Goal: Information Seeking & Learning: Learn about a topic

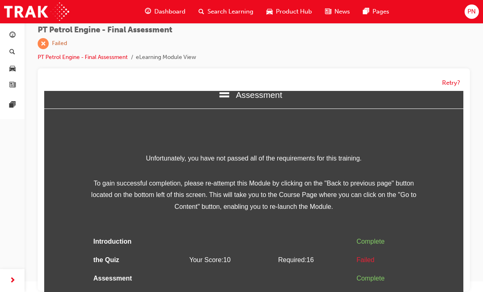
scroll to position [13, 0]
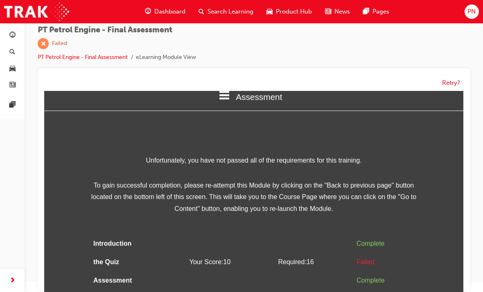
click at [454, 79] on button "Retry?" at bounding box center [451, 82] width 18 height 9
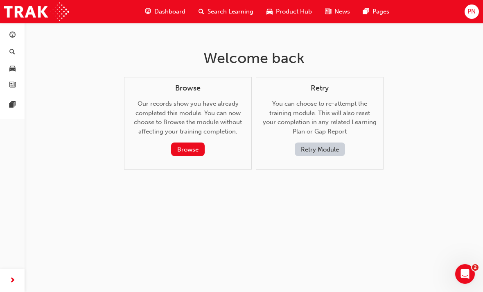
scroll to position [0, 0]
click at [354, 159] on div "Retry You can choose to re-attempt the training module. This will also reset yo…" at bounding box center [320, 123] width 128 height 93
click at [324, 142] on button "Retry Module" at bounding box center [319, 148] width 50 height 13
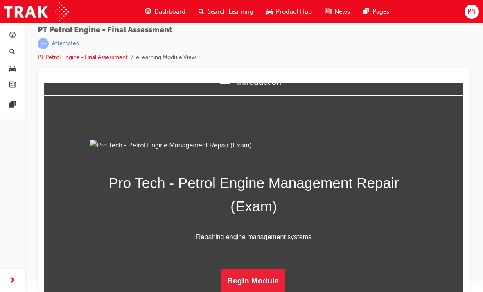
scroll to position [109, 0]
click at [265, 272] on button "Begin Module" at bounding box center [252, 280] width 65 height 23
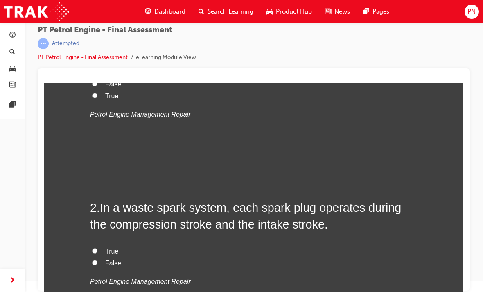
scroll to position [138, 0]
click at [95, 259] on input "False" at bounding box center [94, 261] width 5 height 5
radio input "true"
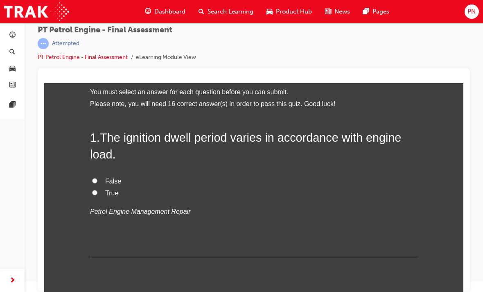
scroll to position [40, 0]
click at [93, 182] on input "False" at bounding box center [94, 181] width 5 height 5
radio input "true"
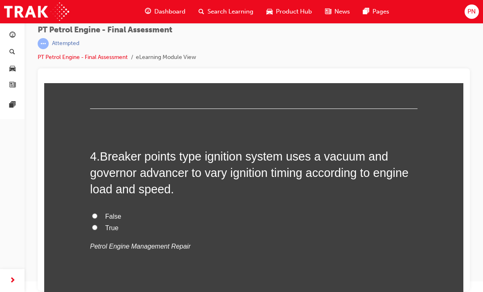
scroll to position [540, 0]
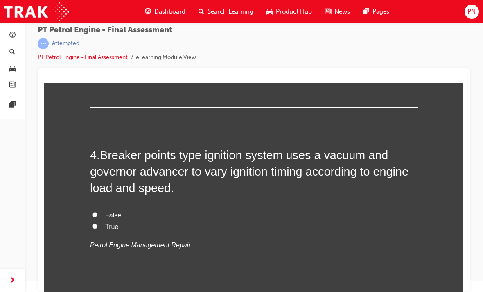
click at [94, 223] on input "True" at bounding box center [94, 225] width 5 height 5
radio input "true"
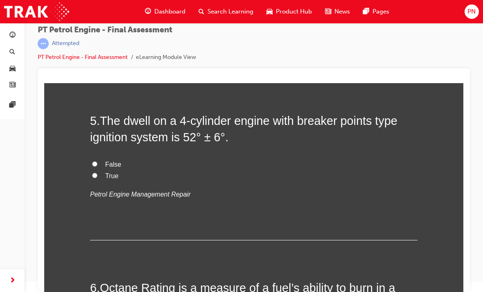
click at [96, 173] on input "True" at bounding box center [94, 175] width 5 height 5
radio input "true"
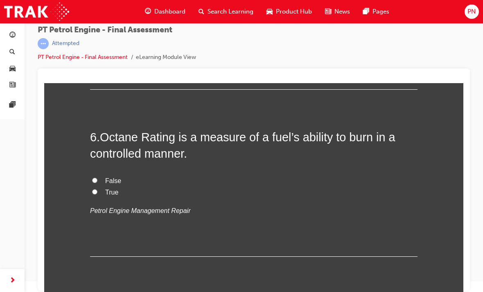
scroll to position [908, 0]
click at [92, 187] on label "True" at bounding box center [253, 193] width 327 height 12
click at [92, 189] on input "True" at bounding box center [94, 191] width 5 height 5
radio input "true"
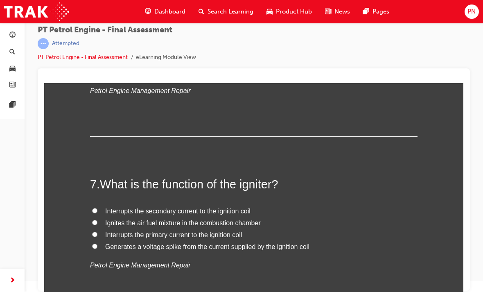
scroll to position [1029, 0]
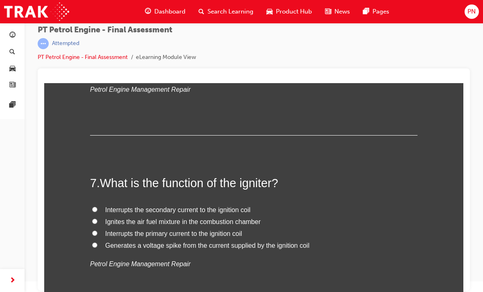
click at [95, 230] on input "Interrupts the primary current to the ignition coil" at bounding box center [94, 232] width 5 height 5
radio input "true"
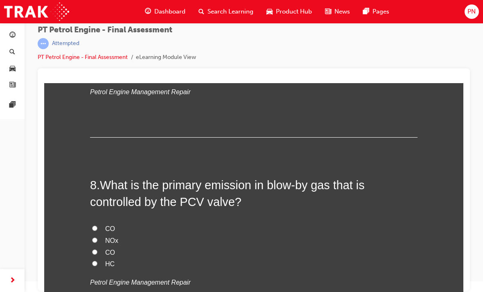
scroll to position [1202, 0]
click at [96, 260] on input "HC" at bounding box center [94, 262] width 5 height 5
radio input "true"
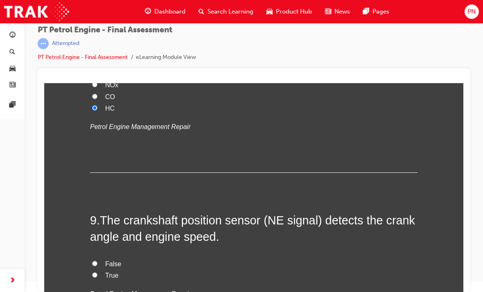
scroll to position [1358, 0]
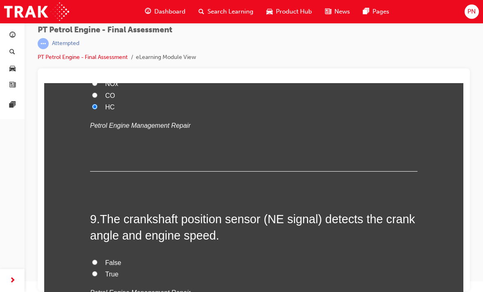
click at [93, 271] on input "True" at bounding box center [94, 273] width 5 height 5
radio input "true"
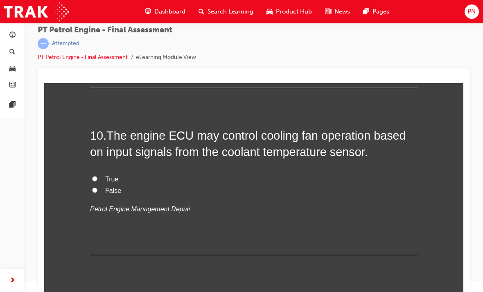
scroll to position [1609, 0]
click at [97, 173] on label "True" at bounding box center [253, 179] width 327 height 12
click at [97, 175] on input "True" at bounding box center [94, 177] width 5 height 5
radio input "true"
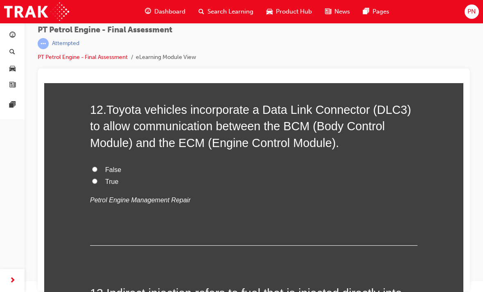
scroll to position [1969, 0]
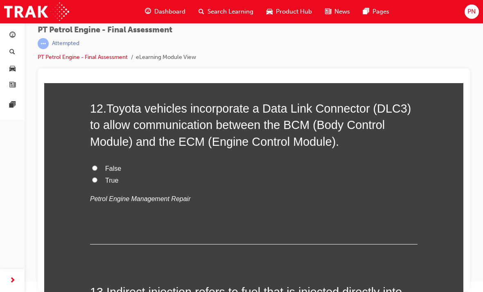
click at [100, 175] on label "True" at bounding box center [253, 181] width 327 height 12
click at [97, 177] on input "True" at bounding box center [94, 179] width 5 height 5
radio input "true"
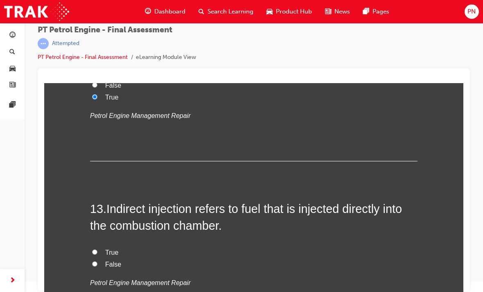
scroll to position [2058, 0]
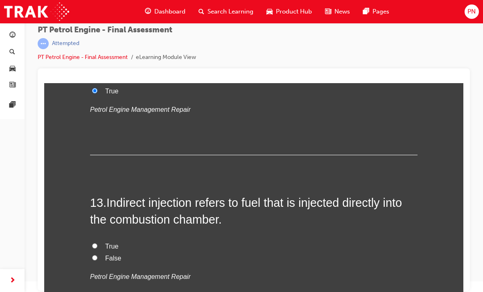
click at [101, 240] on label "True" at bounding box center [253, 246] width 327 height 12
click at [97, 243] on input "True" at bounding box center [94, 245] width 5 height 5
radio input "true"
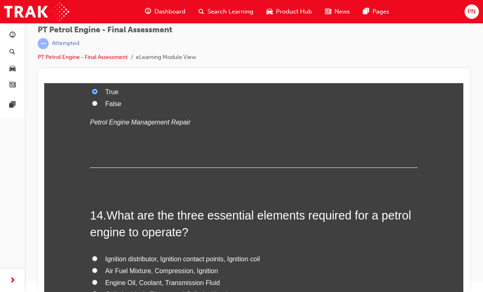
scroll to position [2214, 0]
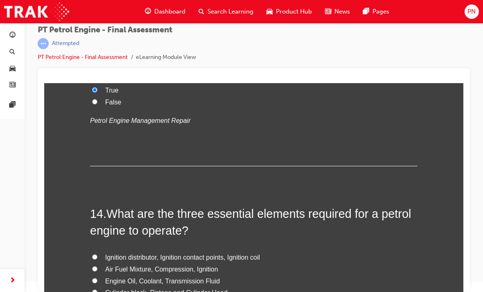
click at [94, 266] on input "Air Fuel Mixture, Compression, Ignition" at bounding box center [94, 268] width 5 height 5
radio input "true"
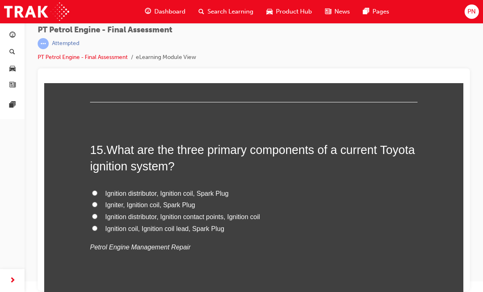
scroll to position [2469, 0]
click at [94, 213] on input "Ignition distributor, Ignition contact points, Ignition coil" at bounding box center [94, 215] width 5 height 5
radio input "true"
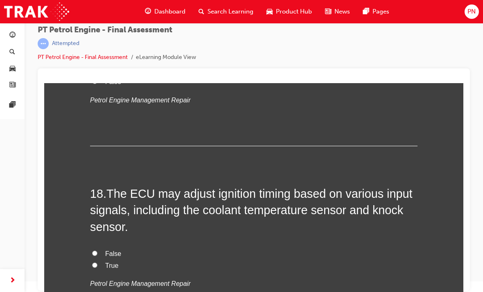
scroll to position [2966, 0]
click at [95, 262] on input "True" at bounding box center [94, 264] width 5 height 5
radio input "true"
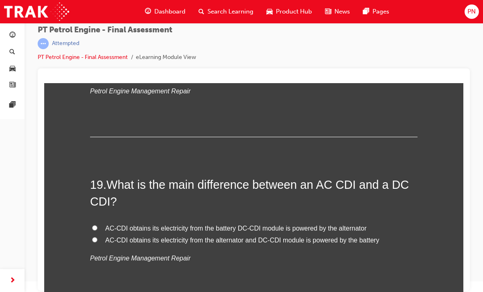
scroll to position [3158, 0]
click at [97, 222] on label "AC-CDI obtains its electricity from the battery DC-CDI module is powered by the…" at bounding box center [253, 228] width 327 height 12
click at [97, 225] on input "AC-CDI obtains its electricity from the battery DC-CDI module is powered by the…" at bounding box center [94, 227] width 5 height 5
radio input "true"
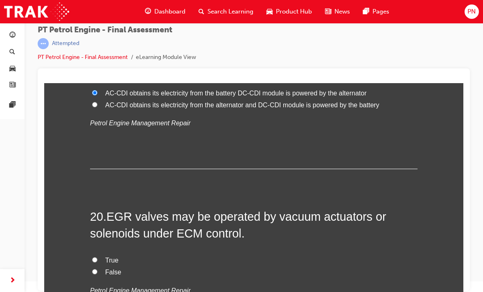
scroll to position [3293, 0]
click at [95, 254] on label "True" at bounding box center [253, 260] width 327 height 12
click at [95, 256] on input "True" at bounding box center [94, 258] width 5 height 5
radio input "true"
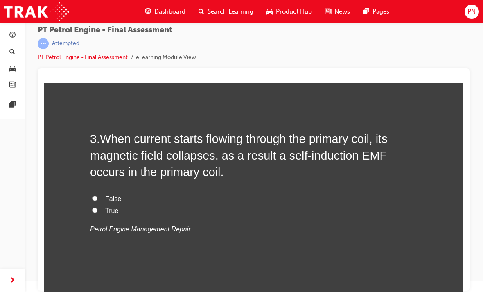
scroll to position [364, 0]
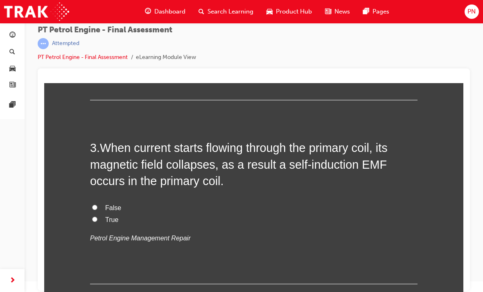
click at [117, 207] on span "False" at bounding box center [113, 207] width 16 height 7
click at [97, 207] on input "False" at bounding box center [94, 206] width 5 height 5
radio input "true"
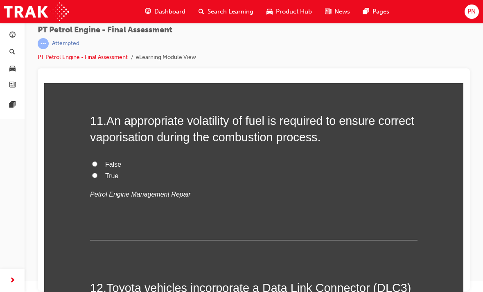
scroll to position [1764, 0]
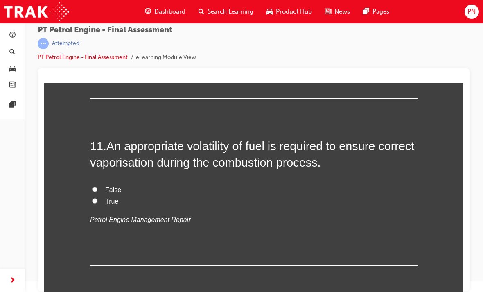
click at [117, 198] on span "True" at bounding box center [111, 201] width 13 height 7
click at [97, 198] on input "True" at bounding box center [94, 200] width 5 height 5
radio input "true"
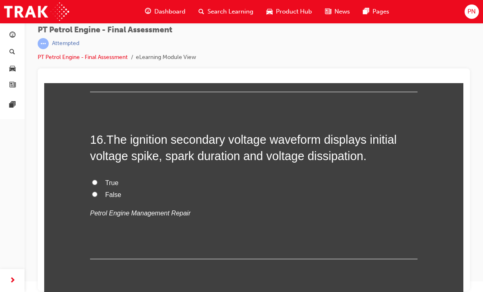
scroll to position [2667, 0]
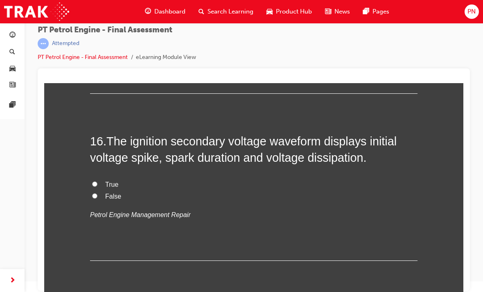
click at [117, 181] on span "True" at bounding box center [111, 184] width 13 height 7
click at [97, 181] on input "True" at bounding box center [94, 183] width 5 height 5
radio input "true"
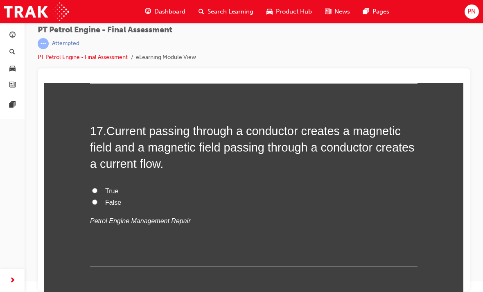
scroll to position [2844, 0]
click at [105, 188] on span "True" at bounding box center [111, 191] width 13 height 7
click at [97, 188] on input "True" at bounding box center [94, 190] width 5 height 5
radio input "true"
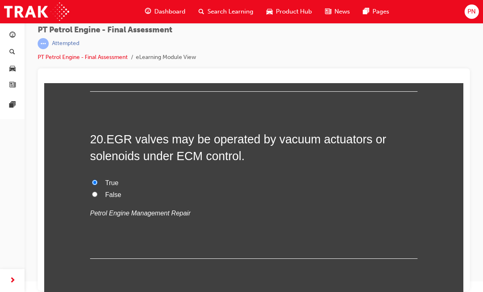
scroll to position [3369, 0]
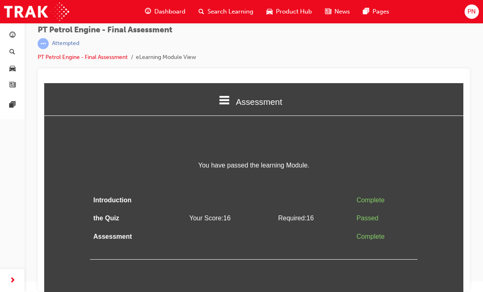
scroll to position [0, 0]
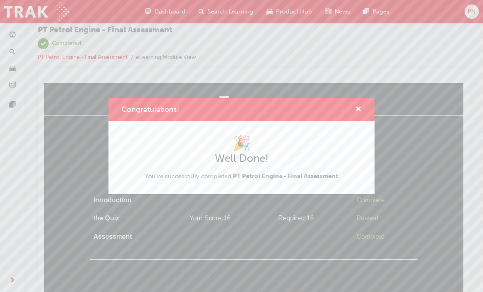
click at [359, 110] on span "cross-icon" at bounding box center [358, 109] width 6 height 7
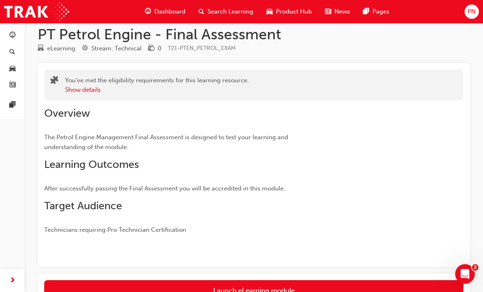
scroll to position [70, 0]
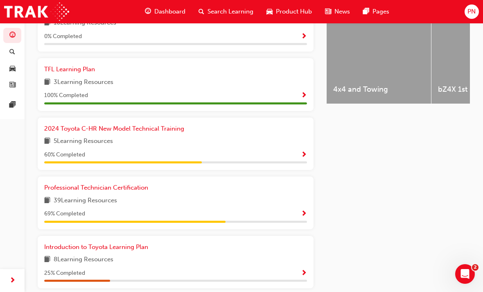
scroll to position [348, 0]
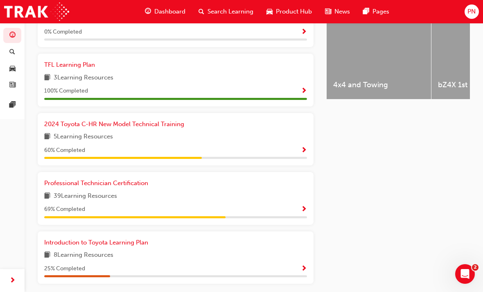
click at [79, 180] on span "Professional Technician Certification" at bounding box center [96, 182] width 104 height 7
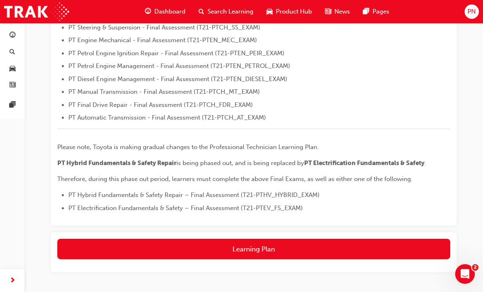
scroll to position [309, 0]
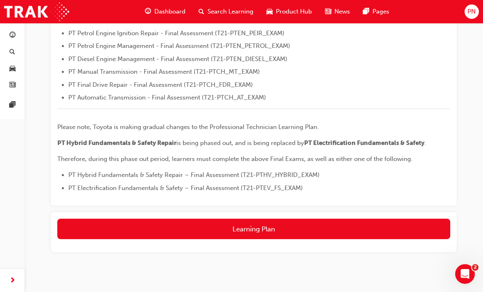
click at [295, 228] on button "Learning Plan" at bounding box center [253, 228] width 393 height 20
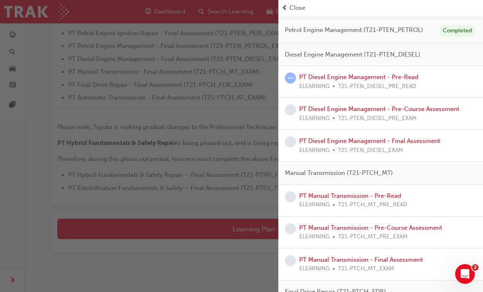
scroll to position [255, 0]
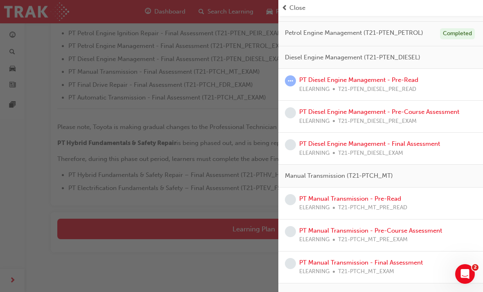
click at [443, 112] on link "PT Diesel Engine Management - Pre-Course Assessment" at bounding box center [379, 111] width 160 height 7
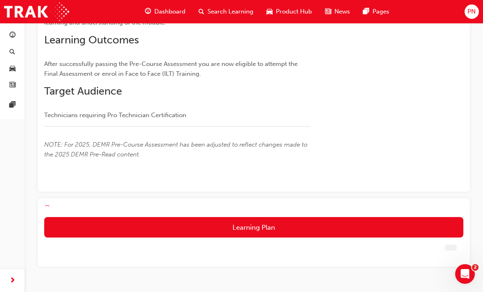
scroll to position [104, 0]
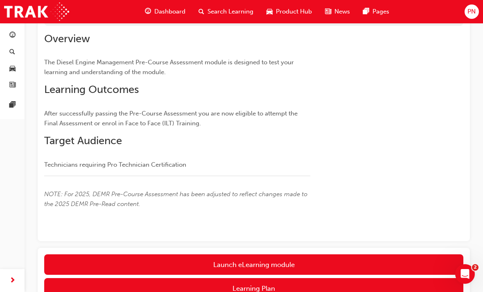
click at [343, 257] on button "Launch eLearning module" at bounding box center [253, 264] width 419 height 20
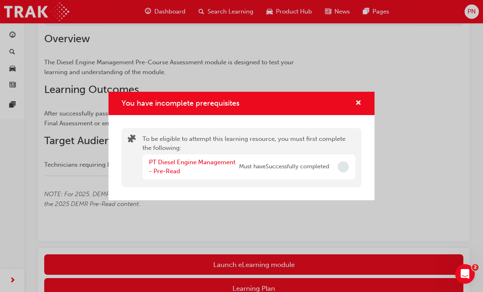
click at [331, 179] on div "PT Diesel Engine Management - Pre-Read Must have Successfully completed" at bounding box center [248, 166] width 213 height 25
click at [356, 115] on div "You have incomplete prerequisites" at bounding box center [241, 103] width 266 height 23
click at [359, 107] on span "cross-icon" at bounding box center [358, 103] width 6 height 7
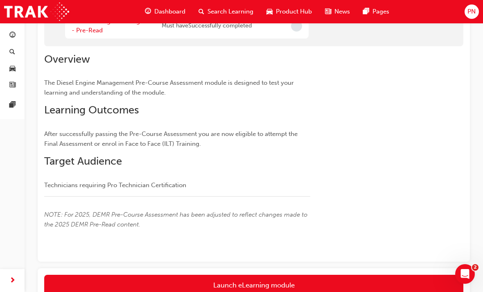
scroll to position [0, 0]
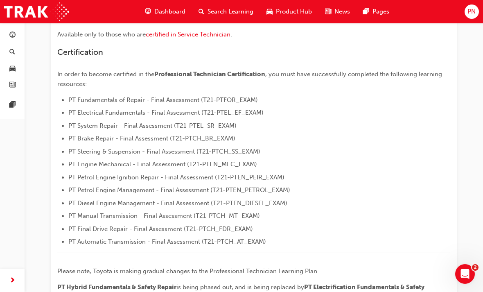
scroll to position [129, 0]
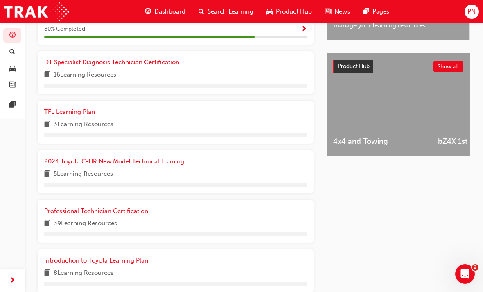
scroll to position [301, 0]
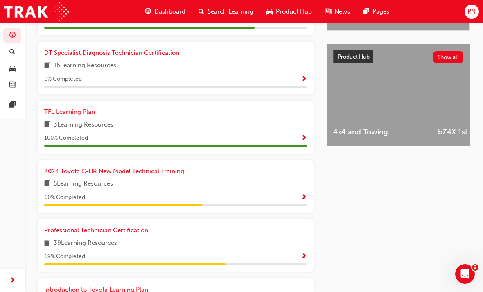
click at [144, 238] on div "39 Learning Resources" at bounding box center [175, 243] width 263 height 10
click at [151, 225] on link "Professional Technician Certification" at bounding box center [97, 229] width 107 height 9
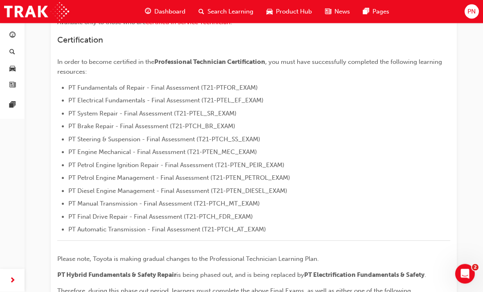
scroll to position [309, 0]
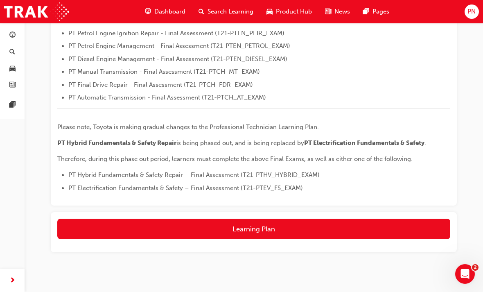
click at [283, 230] on button "Learning Plan" at bounding box center [253, 228] width 393 height 20
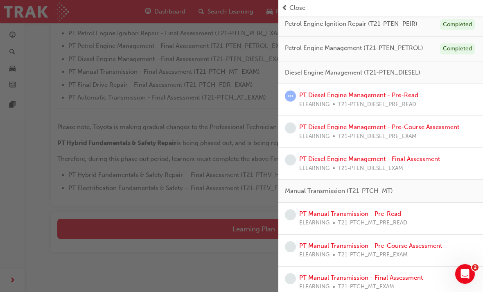
scroll to position [251, 0]
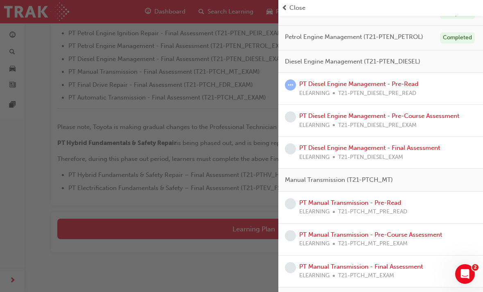
click at [406, 84] on link "PT Diesel Engine Management - Pre-Read" at bounding box center [358, 83] width 119 height 7
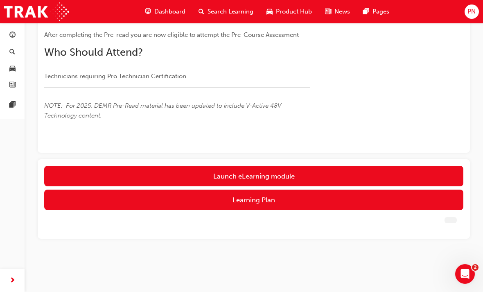
scroll to position [97, 0]
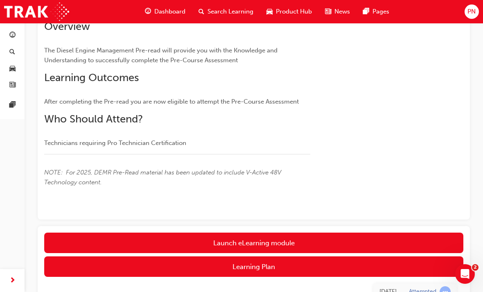
click at [299, 222] on div "You've met the eligibility requirements for this learning resource. Show detail…" at bounding box center [254, 144] width 432 height 337
click at [301, 245] on link "Launch eLearning module" at bounding box center [253, 242] width 419 height 20
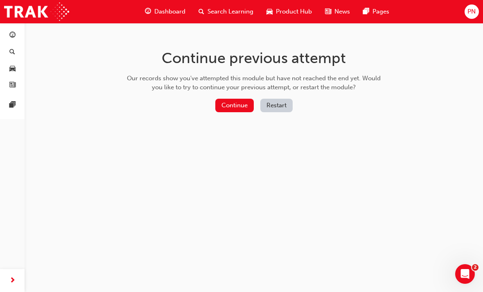
click at [240, 103] on button "Continue" at bounding box center [234, 105] width 38 height 13
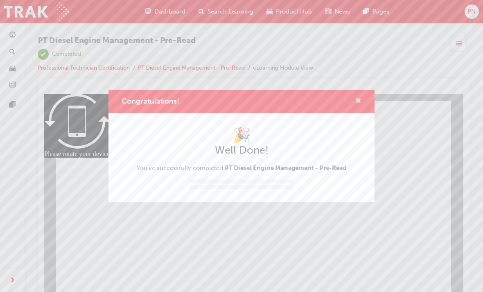
scroll to position [11, 0]
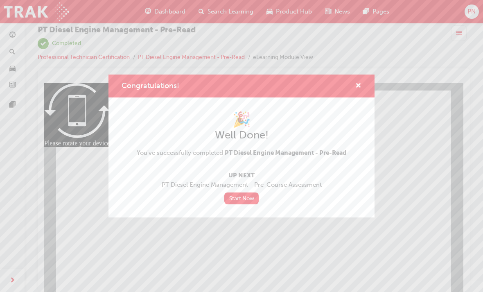
click at [249, 196] on link "Start Now" at bounding box center [241, 198] width 34 height 12
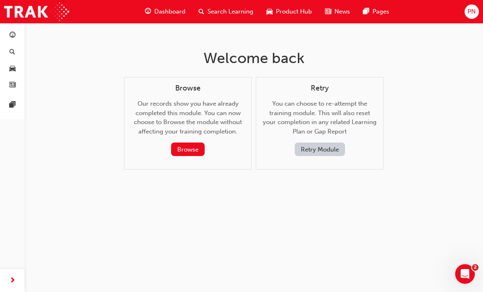
scroll to position [124, 0]
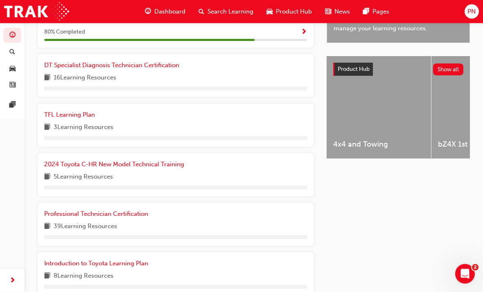
scroll to position [301, 0]
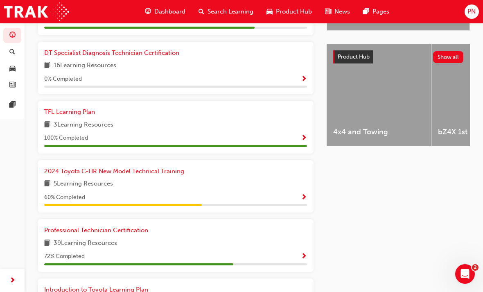
click at [175, 170] on span "2024 Toyota C-HR New Model Technical Training" at bounding box center [114, 170] width 140 height 7
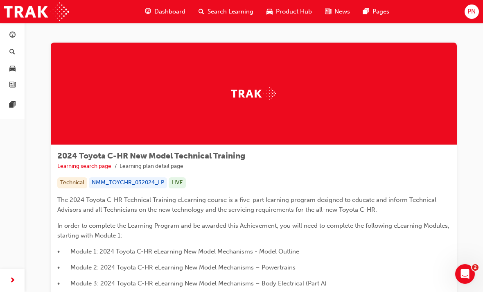
click at [164, 12] on span "Dashboard" at bounding box center [169, 11] width 31 height 9
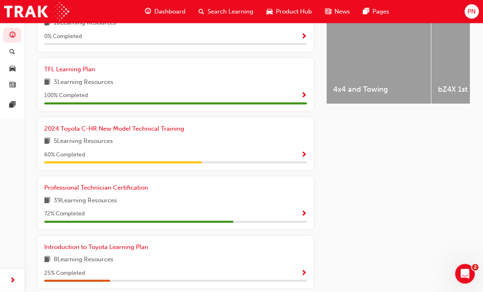
scroll to position [348, 0]
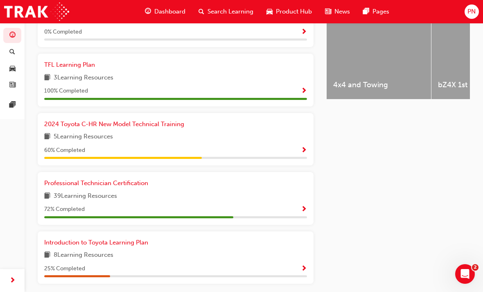
click at [306, 206] on span "Show Progress" at bounding box center [304, 209] width 6 height 7
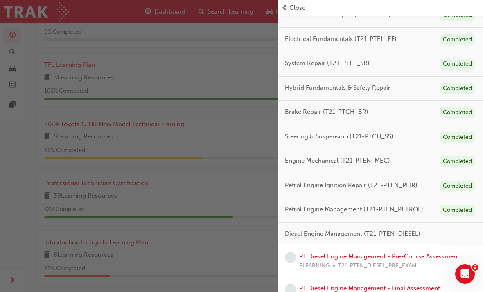
scroll to position [100, 0]
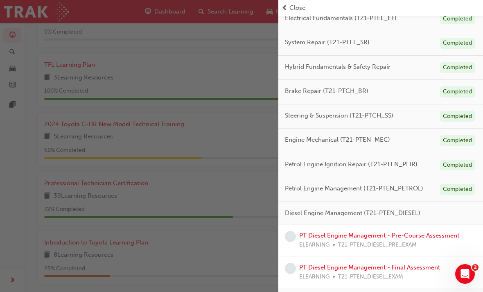
click at [379, 208] on span "Diesel Engine Management (T21-PTEN_DIESEL)" at bounding box center [352, 212] width 135 height 9
click at [294, 7] on span "Close" at bounding box center [297, 7] width 16 height 9
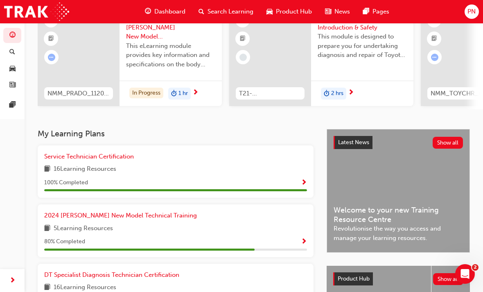
scroll to position [0, 0]
